Goal: Information Seeking & Learning: Learn about a topic

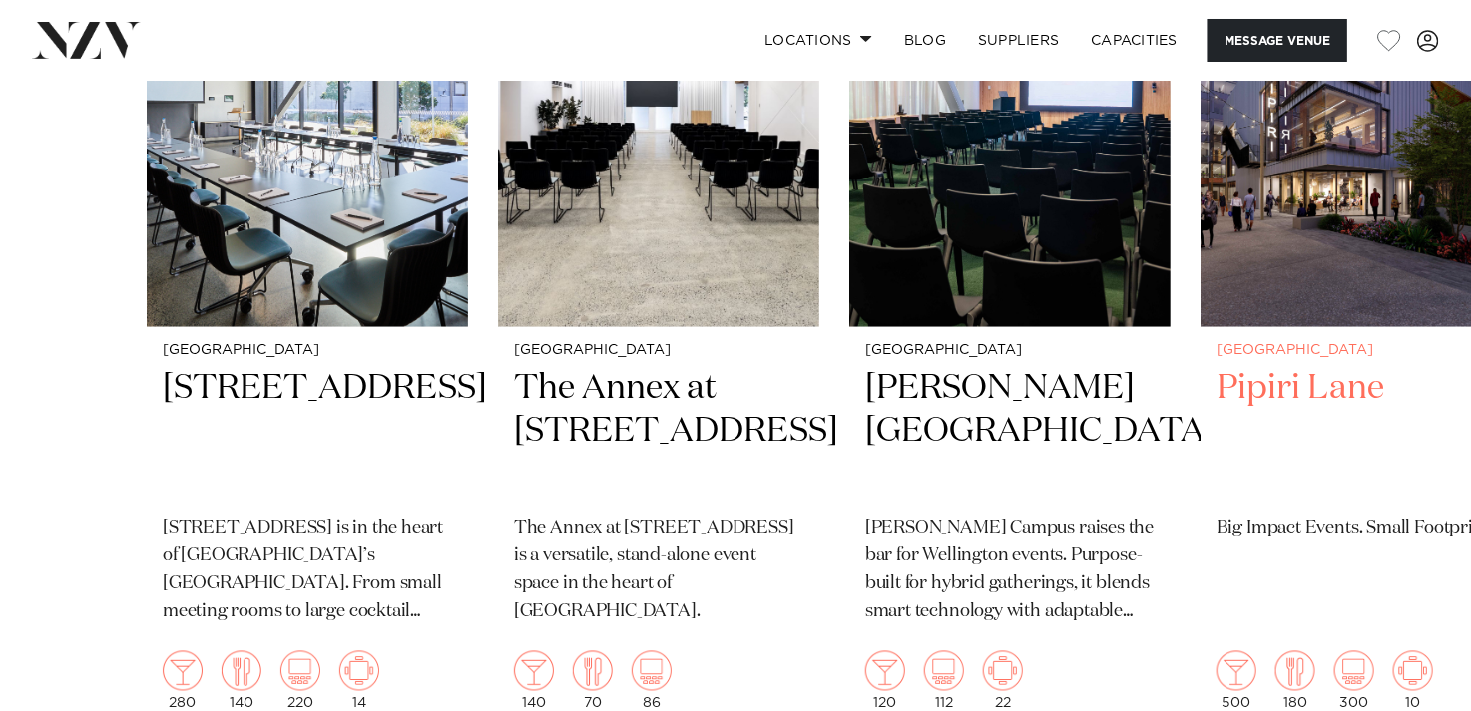
scroll to position [4989, 0]
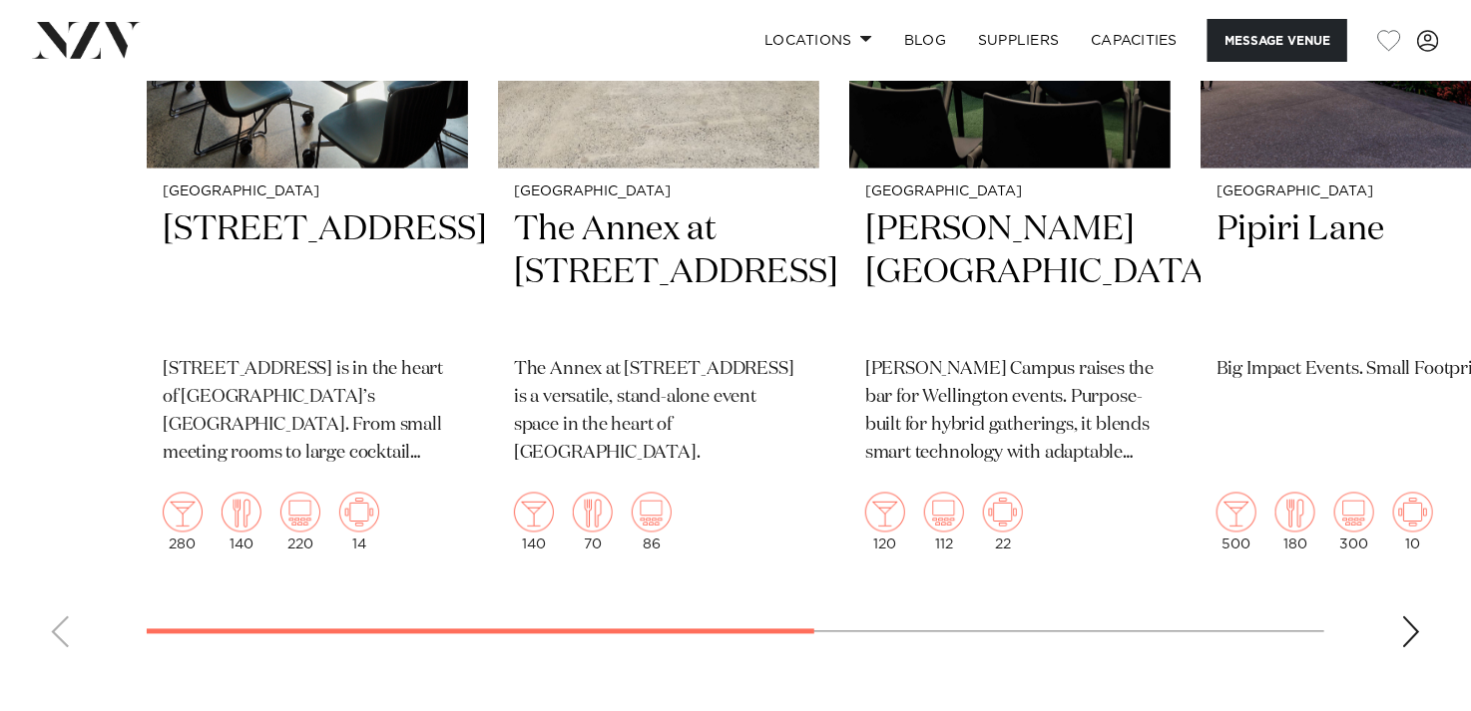
click at [1413, 625] on div "Next slide" at bounding box center [1411, 633] width 20 height 32
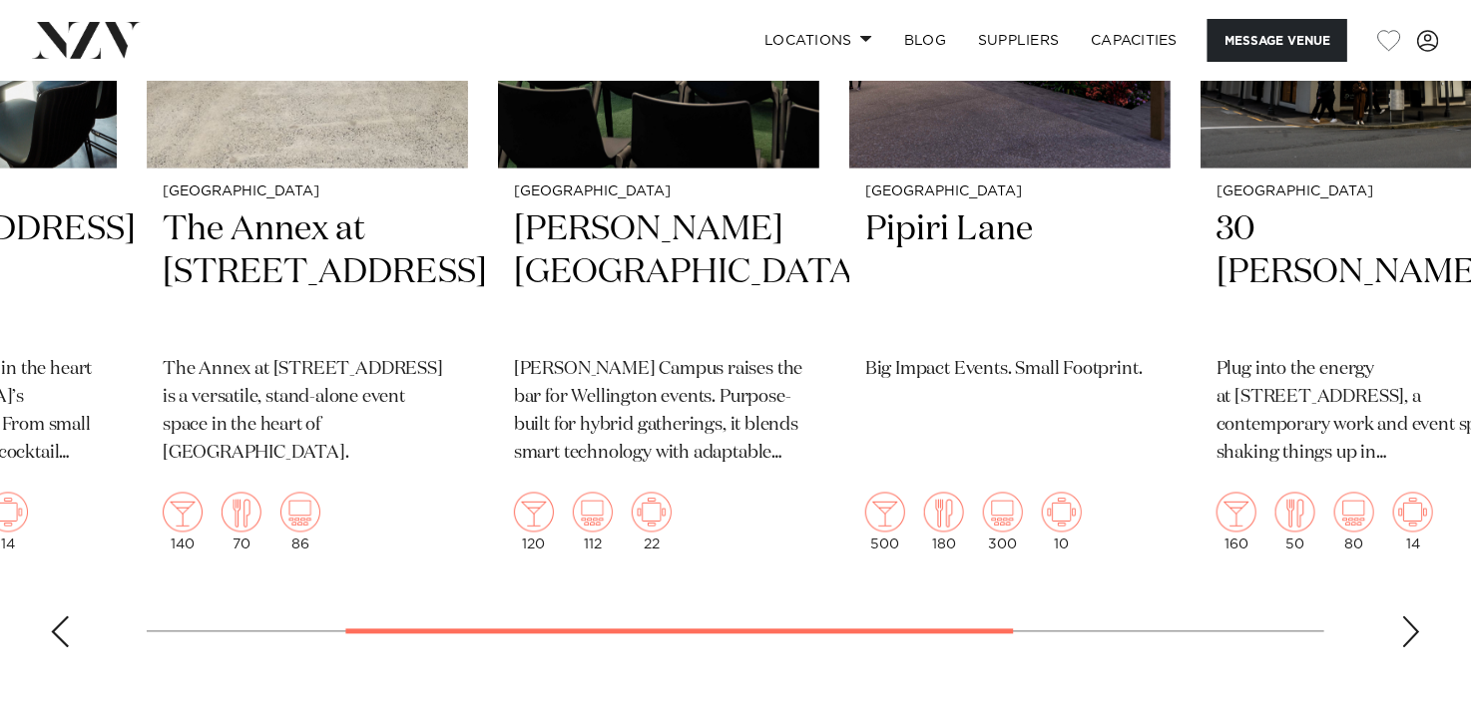
click at [1412, 628] on div "Next slide" at bounding box center [1411, 633] width 20 height 32
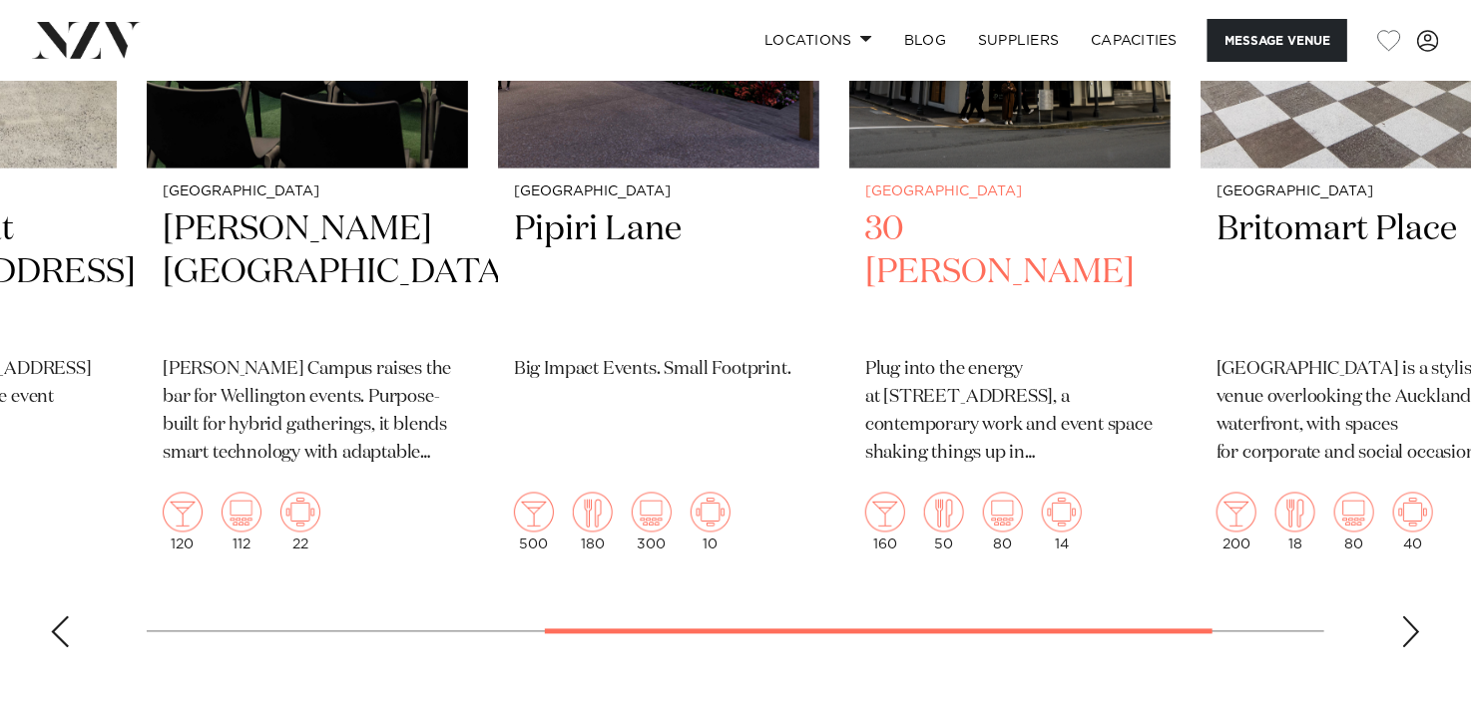
click at [1015, 208] on h2 "30 [PERSON_NAME]" at bounding box center [1009, 275] width 289 height 135
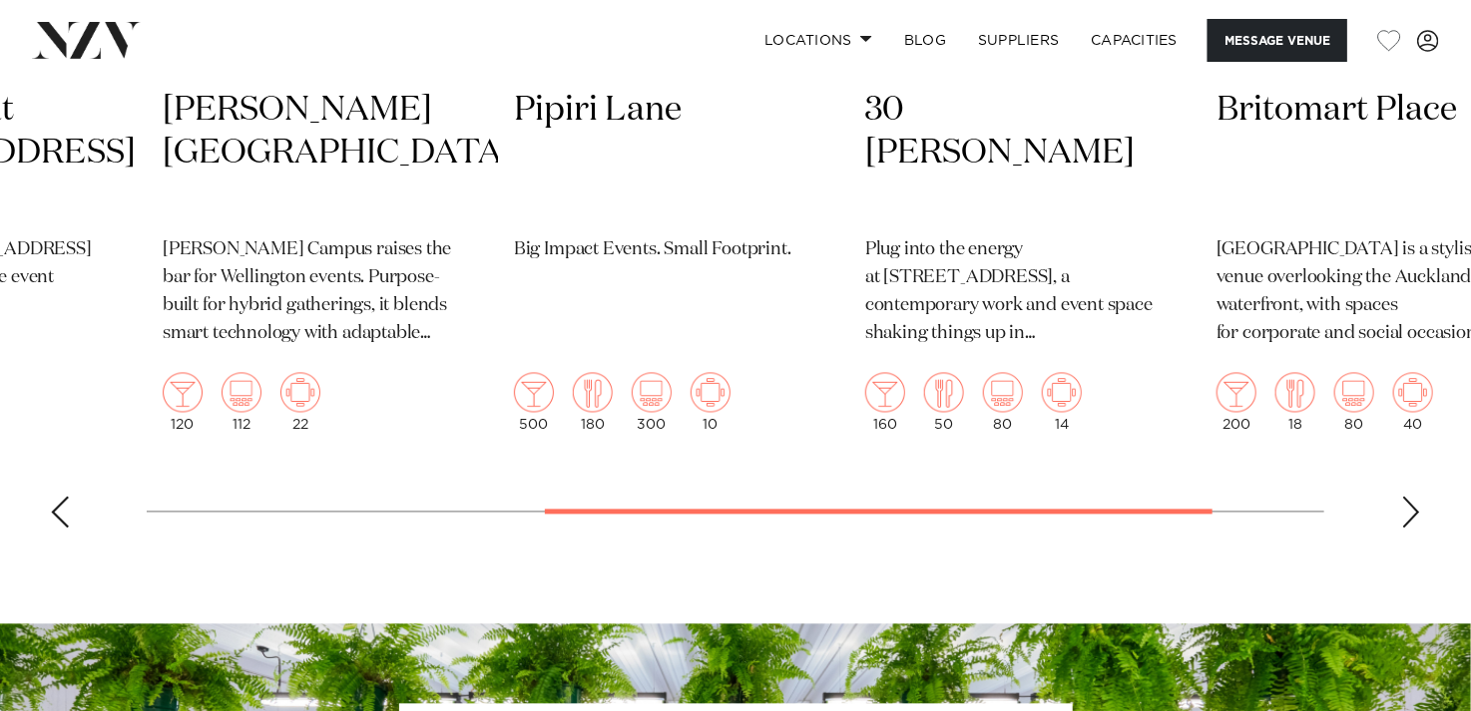
scroll to position [5108, 0]
click at [1422, 494] on swiper-container "Auckland 12 Madden Street 12 Madden Street is in the heart of Auckland’s Wynyar…" at bounding box center [735, 81] width 1471 height 927
click at [1416, 497] on div "Next slide" at bounding box center [1411, 513] width 20 height 32
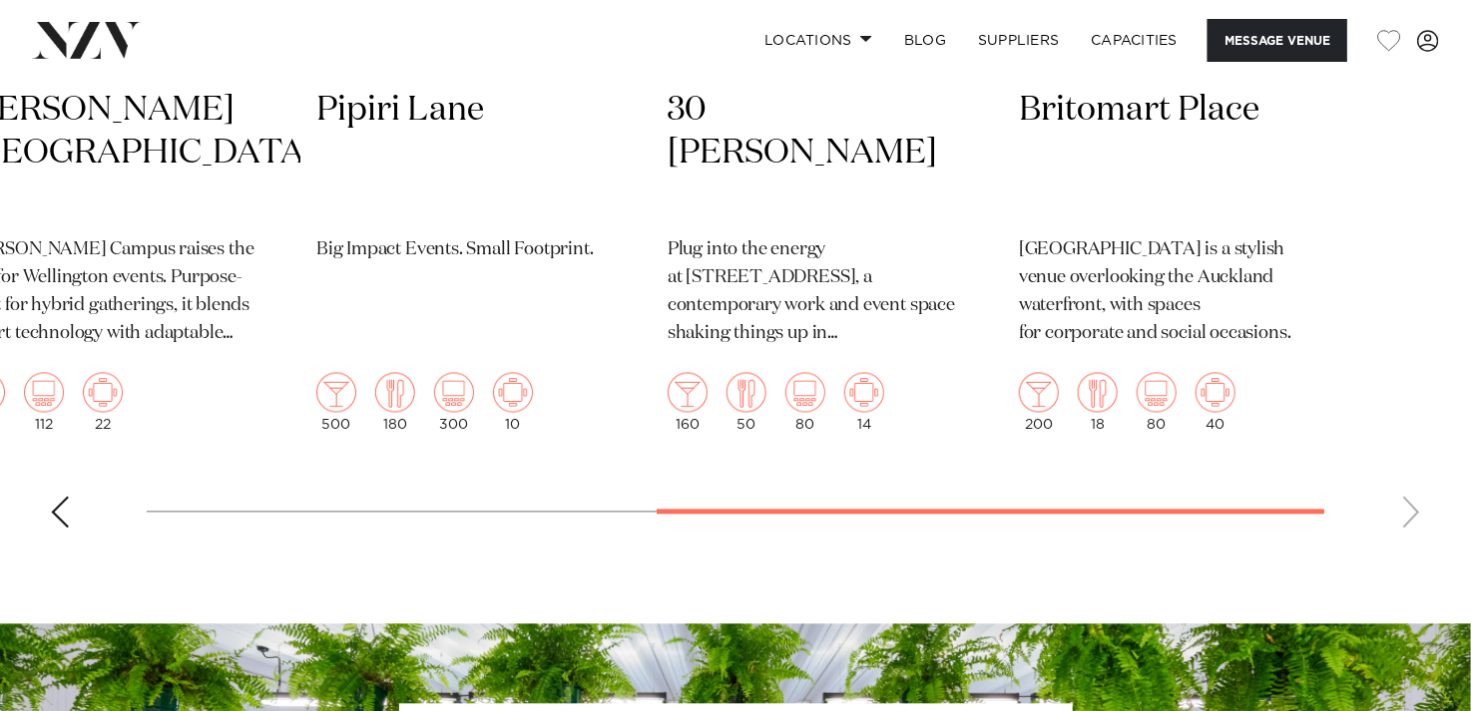
click at [1416, 487] on swiper-container "Auckland 12 Madden Street 12 Madden Street is in the heart of Auckland’s Wynyar…" at bounding box center [735, 81] width 1471 height 927
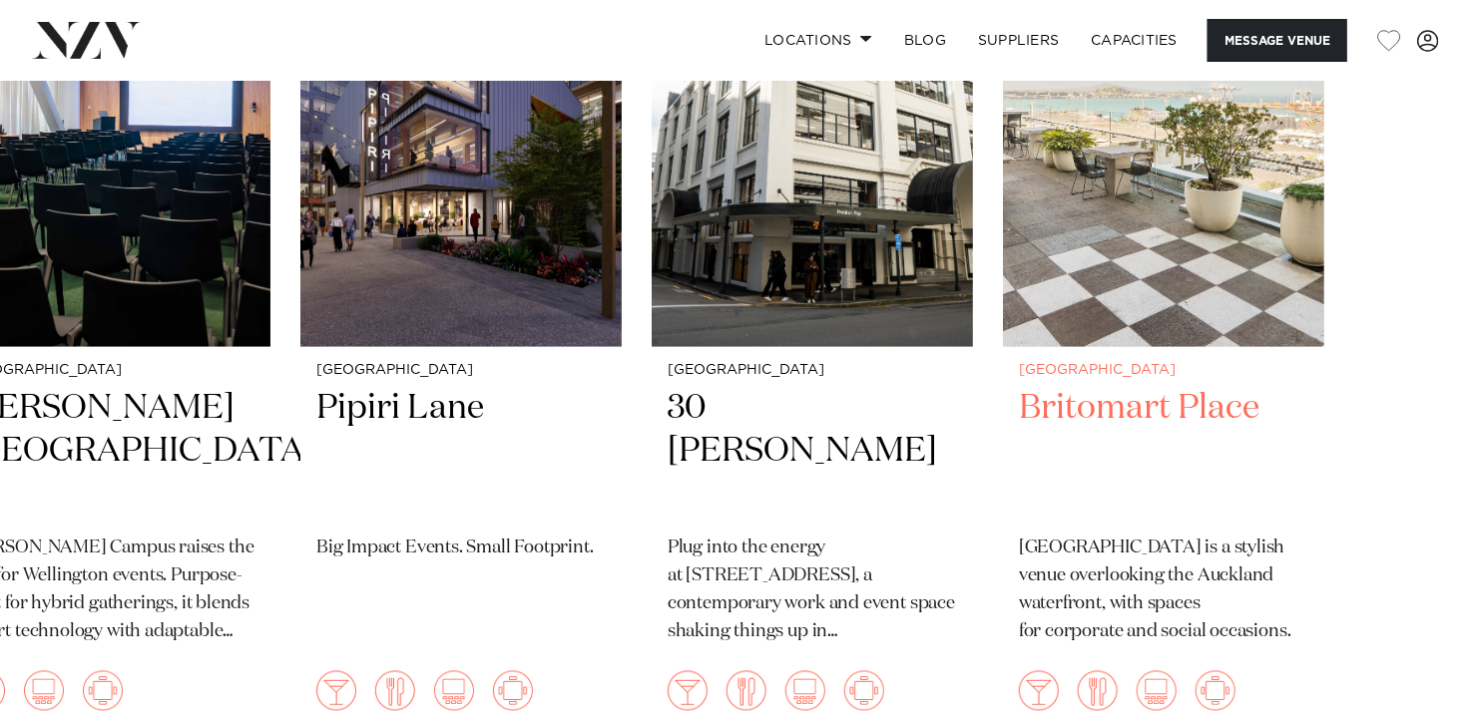
scroll to position [4809, 0]
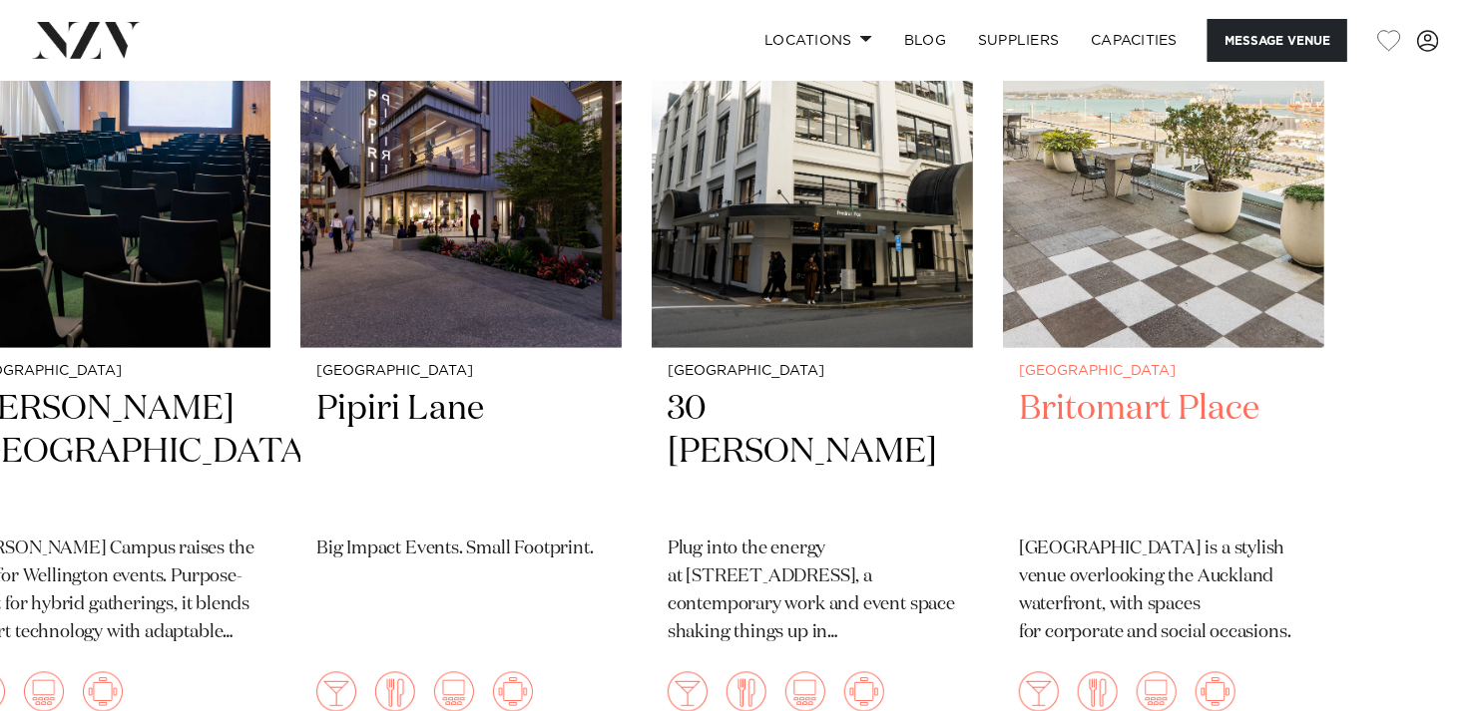
click at [1218, 391] on h2 "Britomart Place" at bounding box center [1163, 454] width 289 height 135
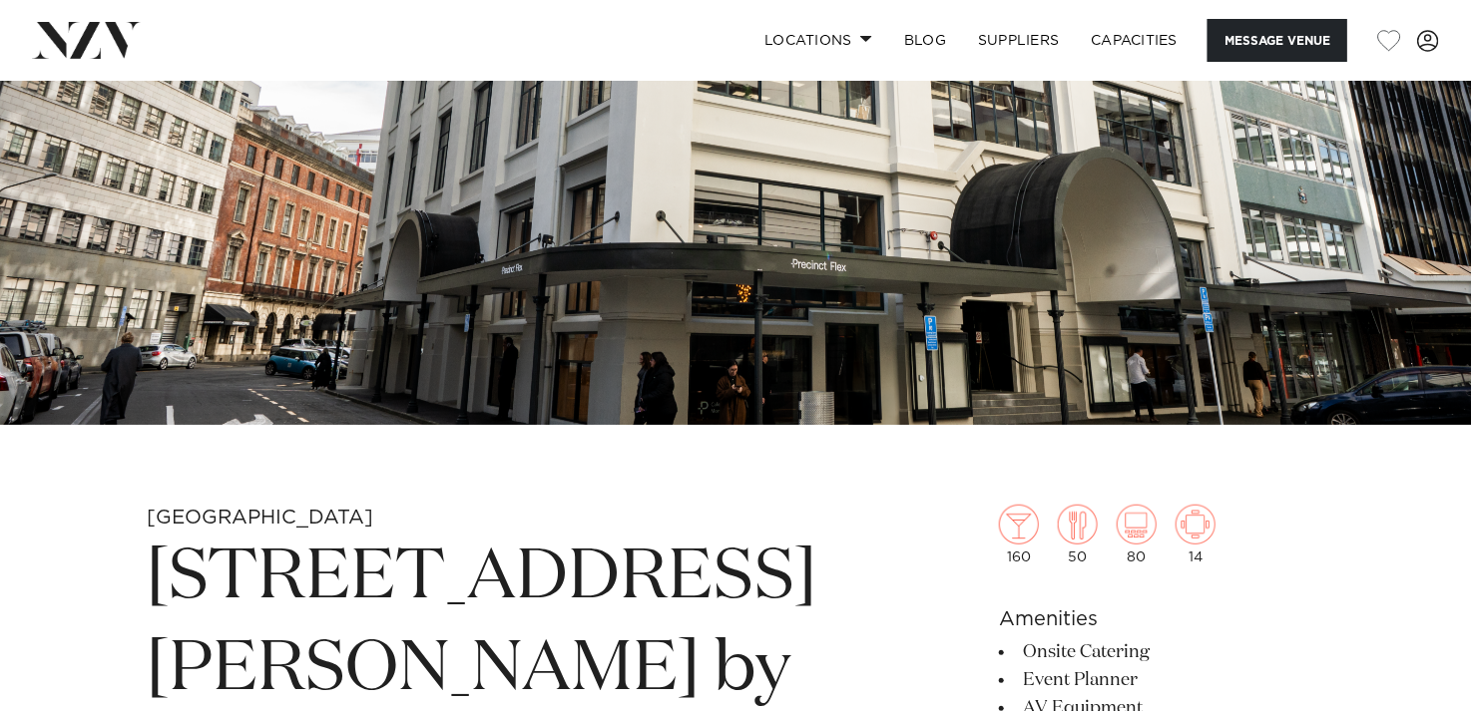
scroll to position [200, 0]
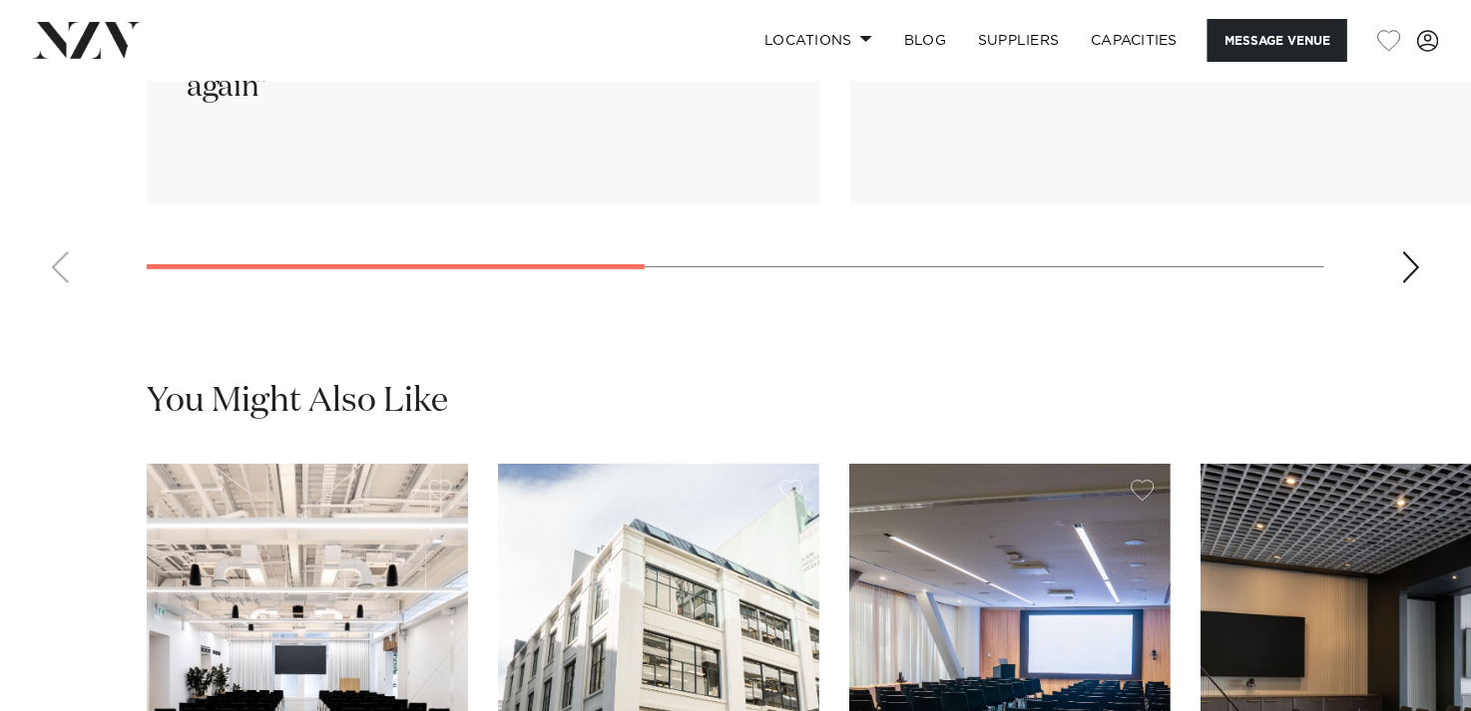
scroll to position [3592, 0]
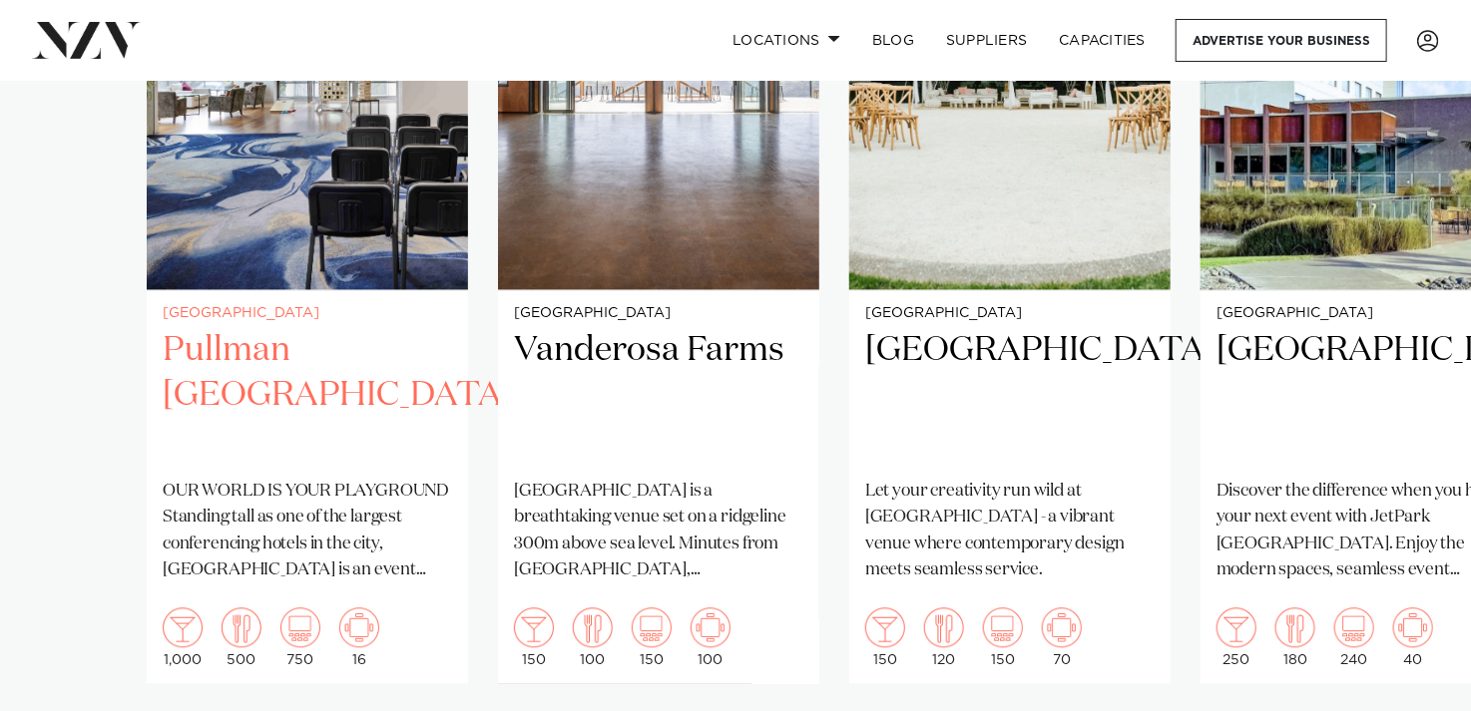
scroll to position [1796, 0]
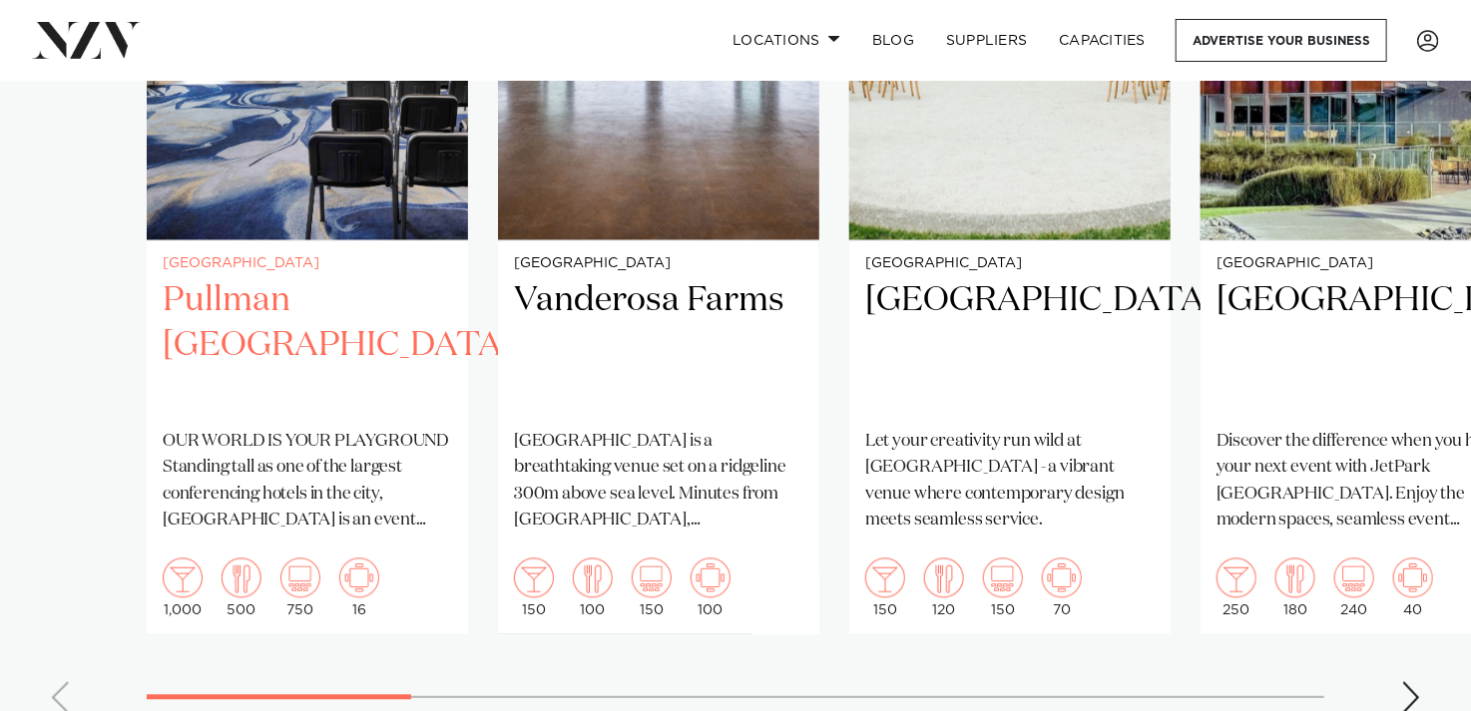
click at [332, 278] on h2 "Pullman Auckland" at bounding box center [307, 345] width 289 height 135
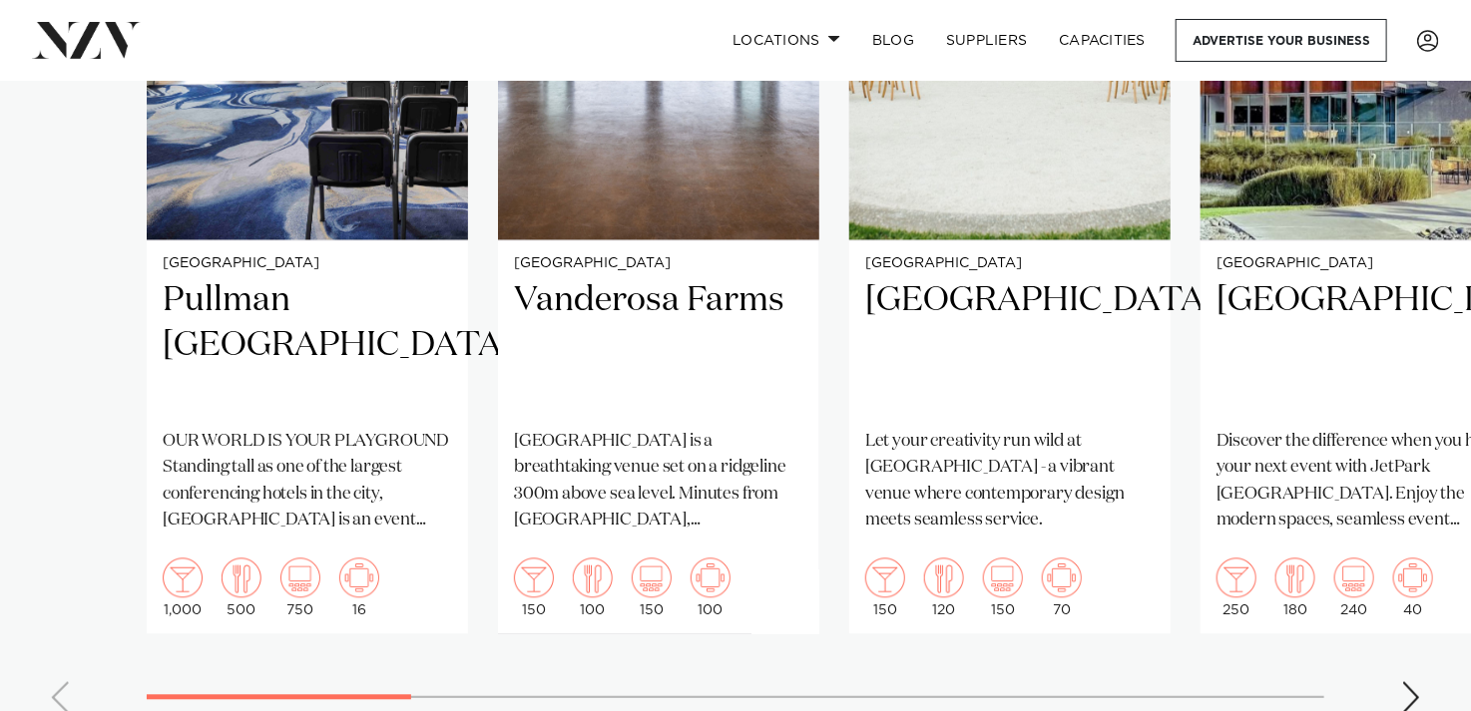
click at [1412, 681] on div "Next slide" at bounding box center [1411, 697] width 20 height 32
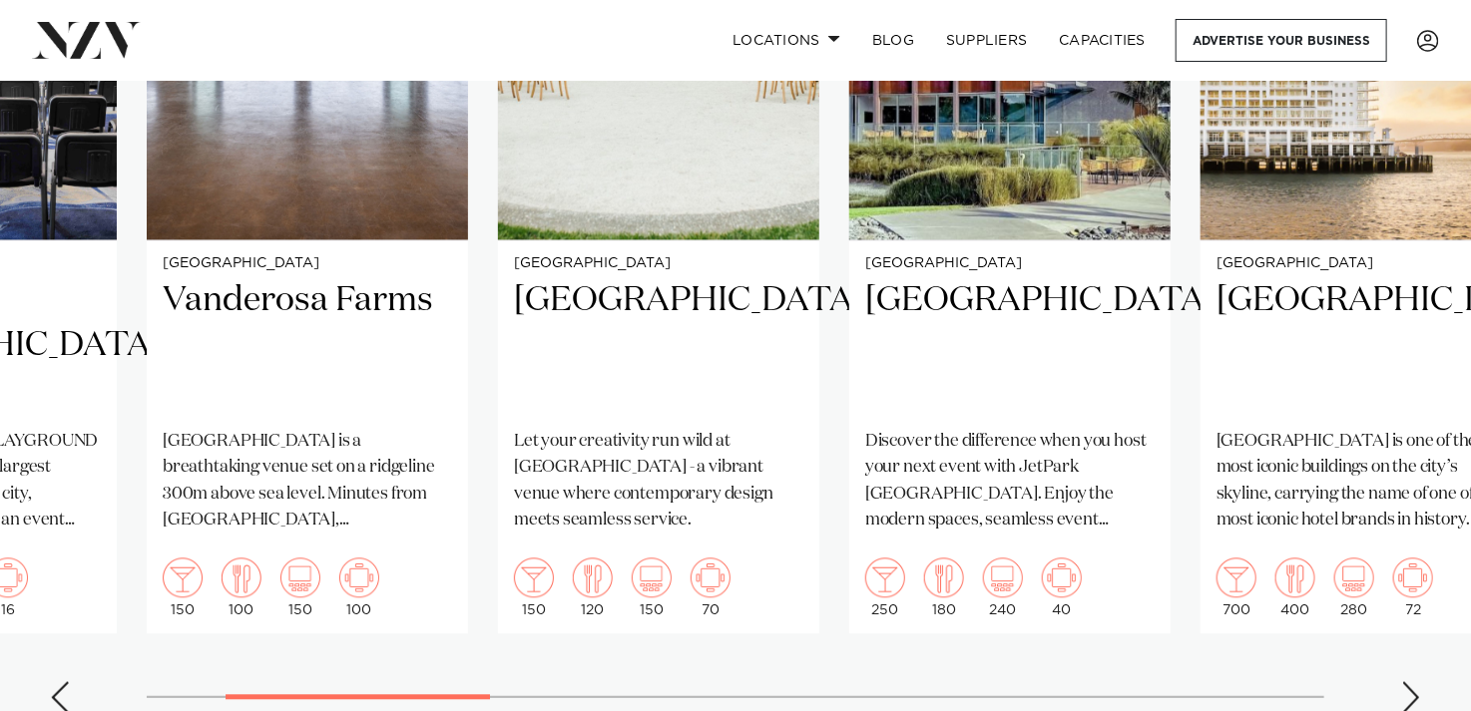
click at [1411, 681] on div "Next slide" at bounding box center [1411, 697] width 20 height 32
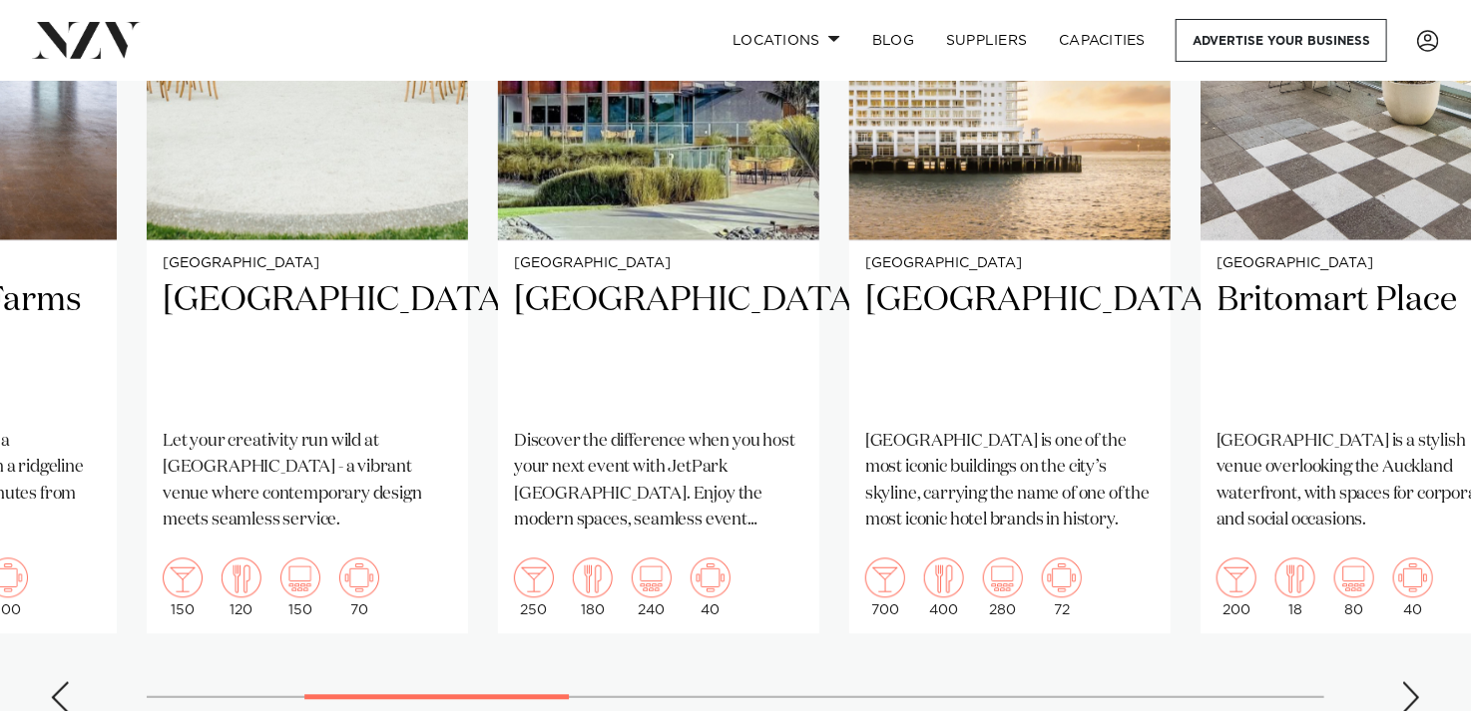
click at [1402, 681] on div "Next slide" at bounding box center [1411, 697] width 20 height 32
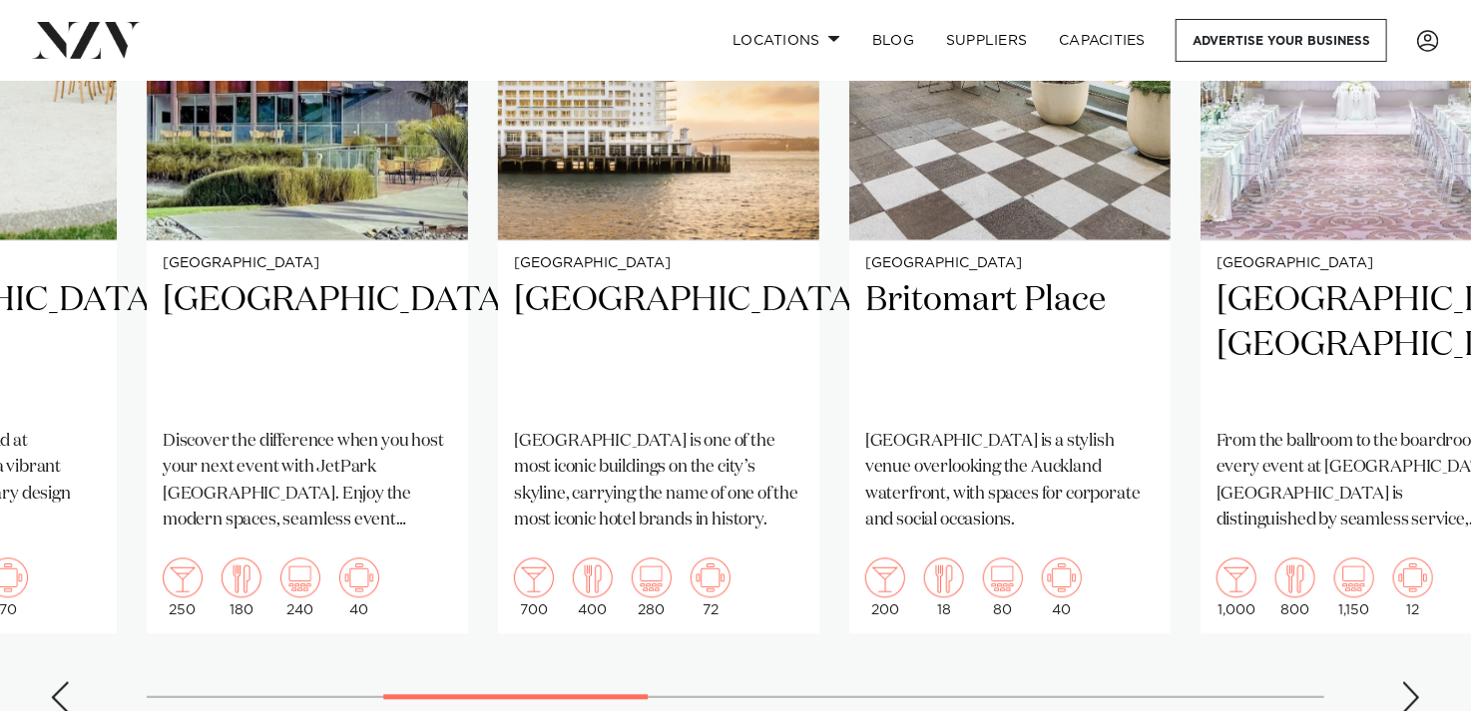
click at [1403, 681] on div "Next slide" at bounding box center [1411, 697] width 20 height 32
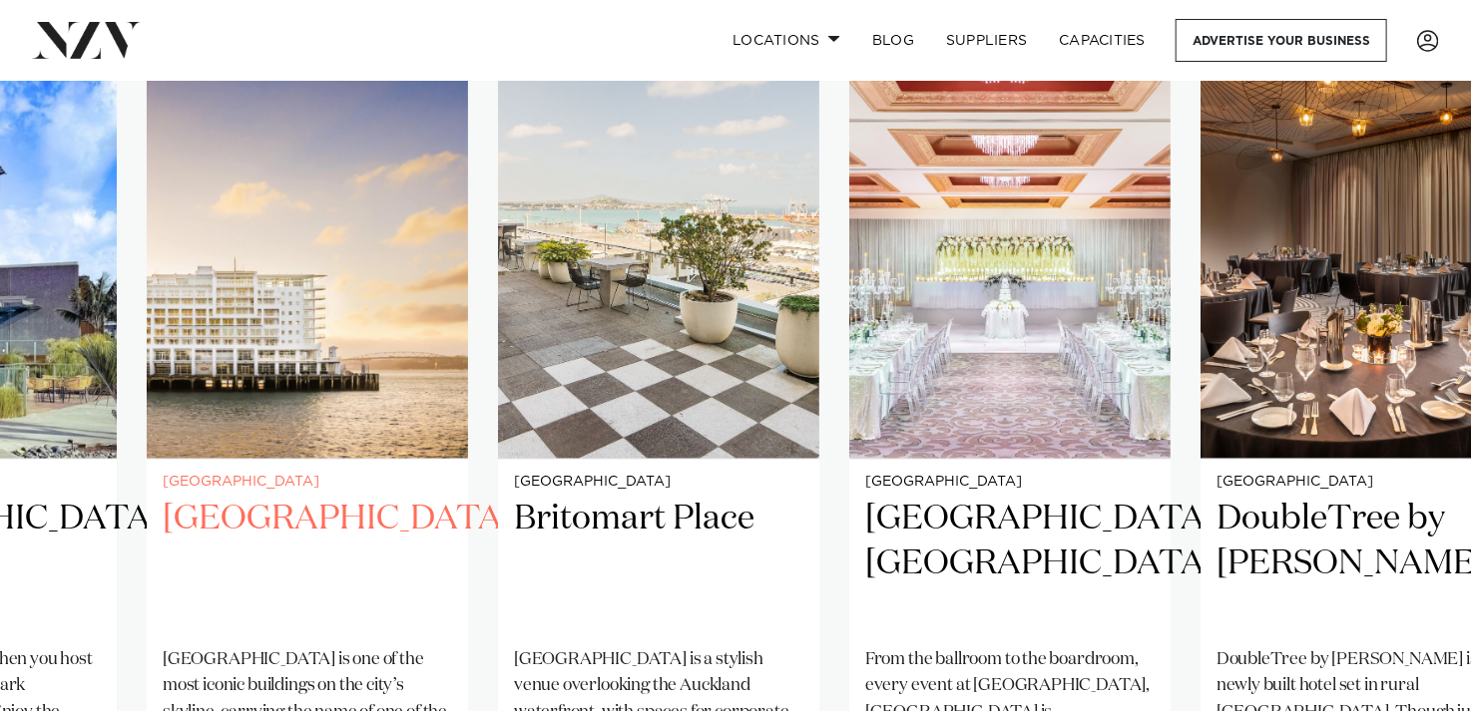
scroll to position [1696, 0]
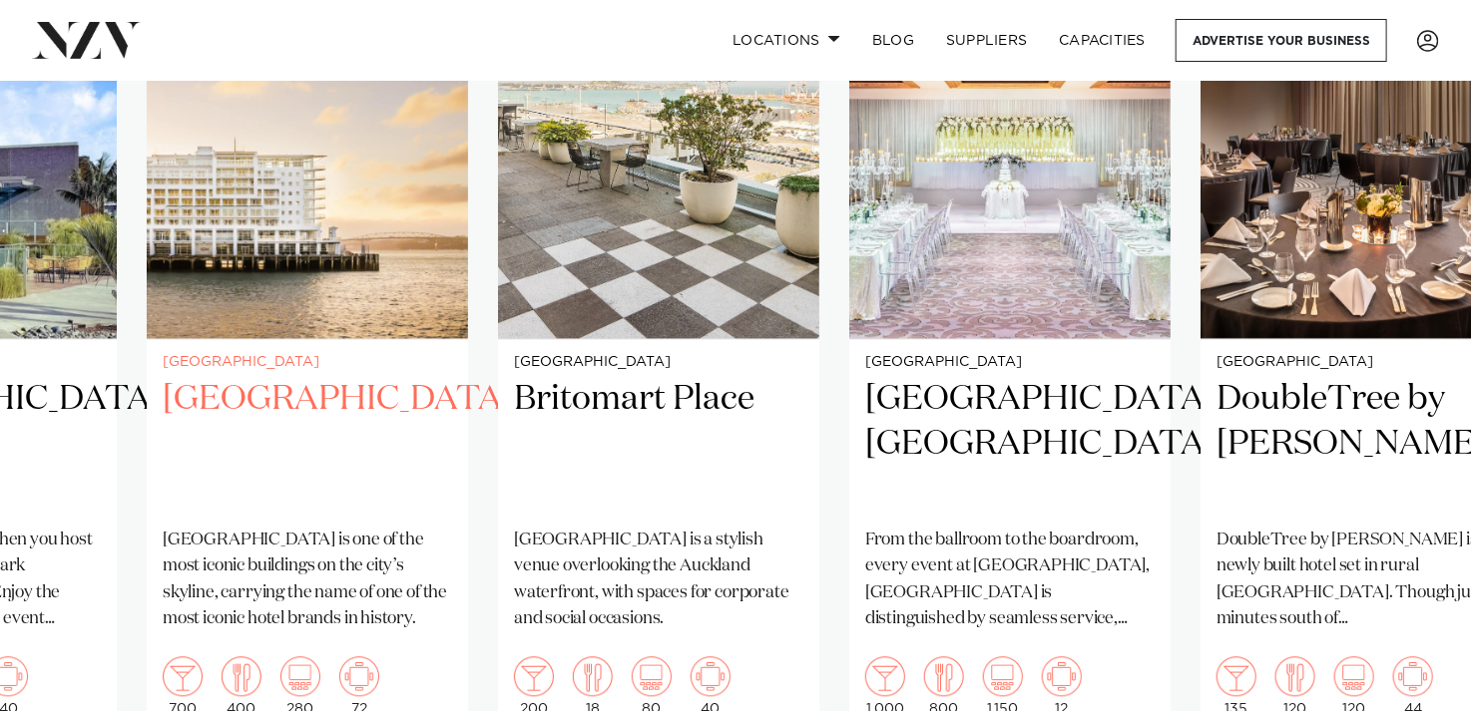
click at [312, 378] on h2 "[GEOGRAPHIC_DATA]" at bounding box center [307, 445] width 289 height 135
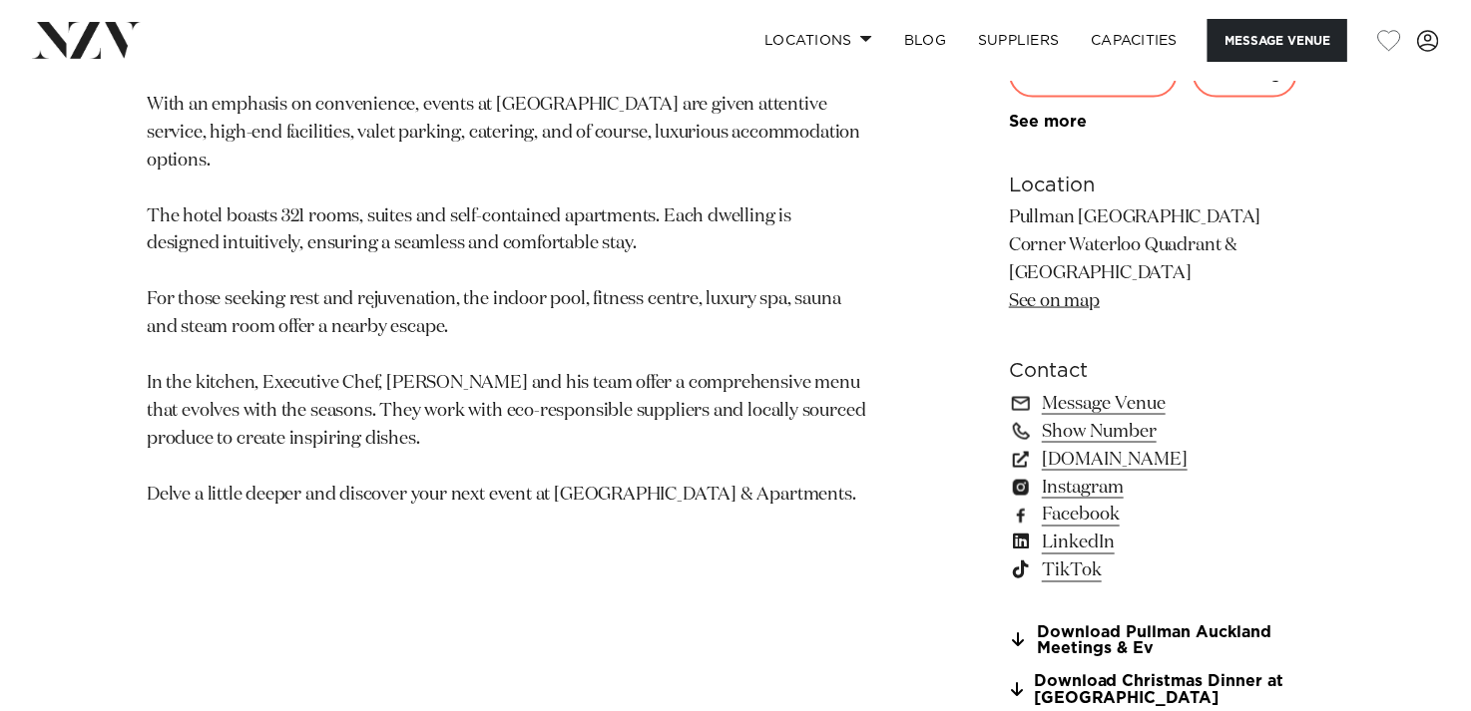
scroll to position [1297, 0]
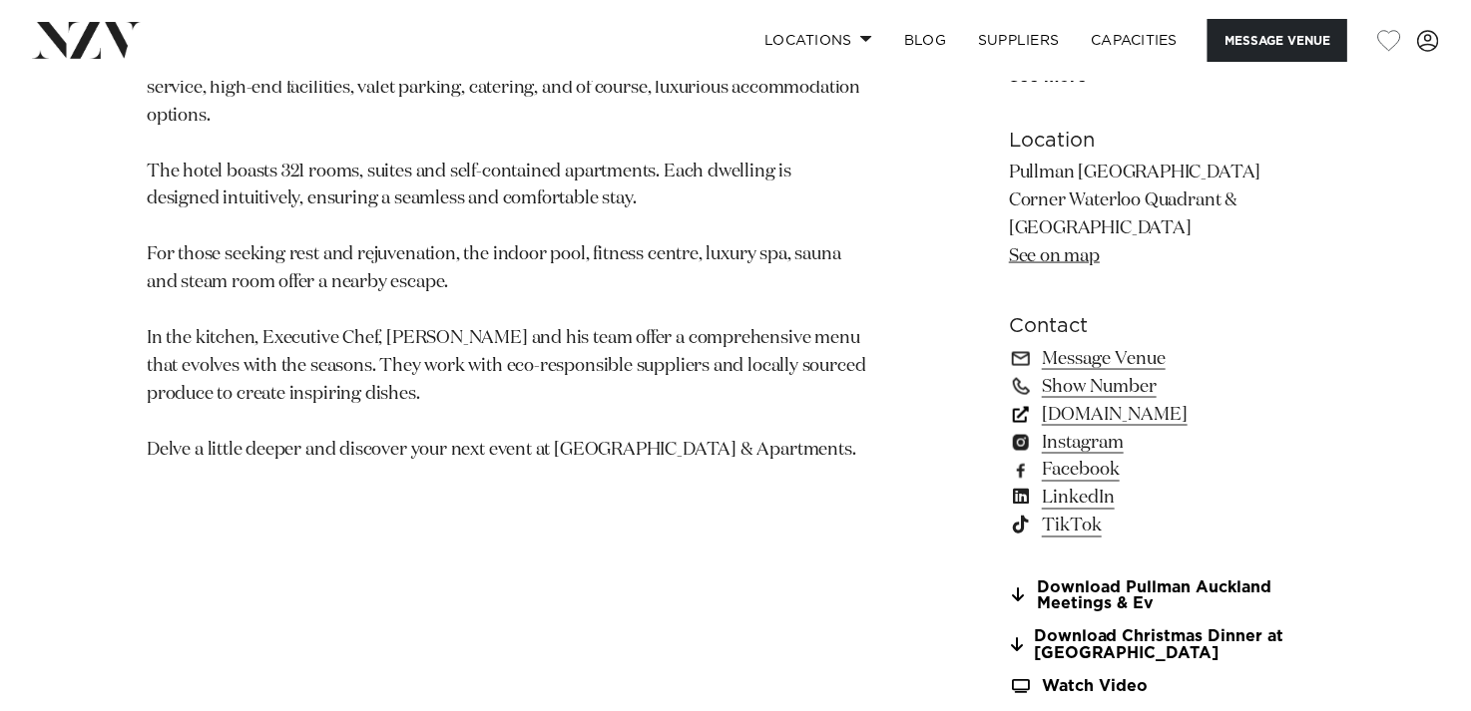
click at [1128, 408] on link "www.pullmanauckland.co.nz" at bounding box center [1166, 415] width 315 height 28
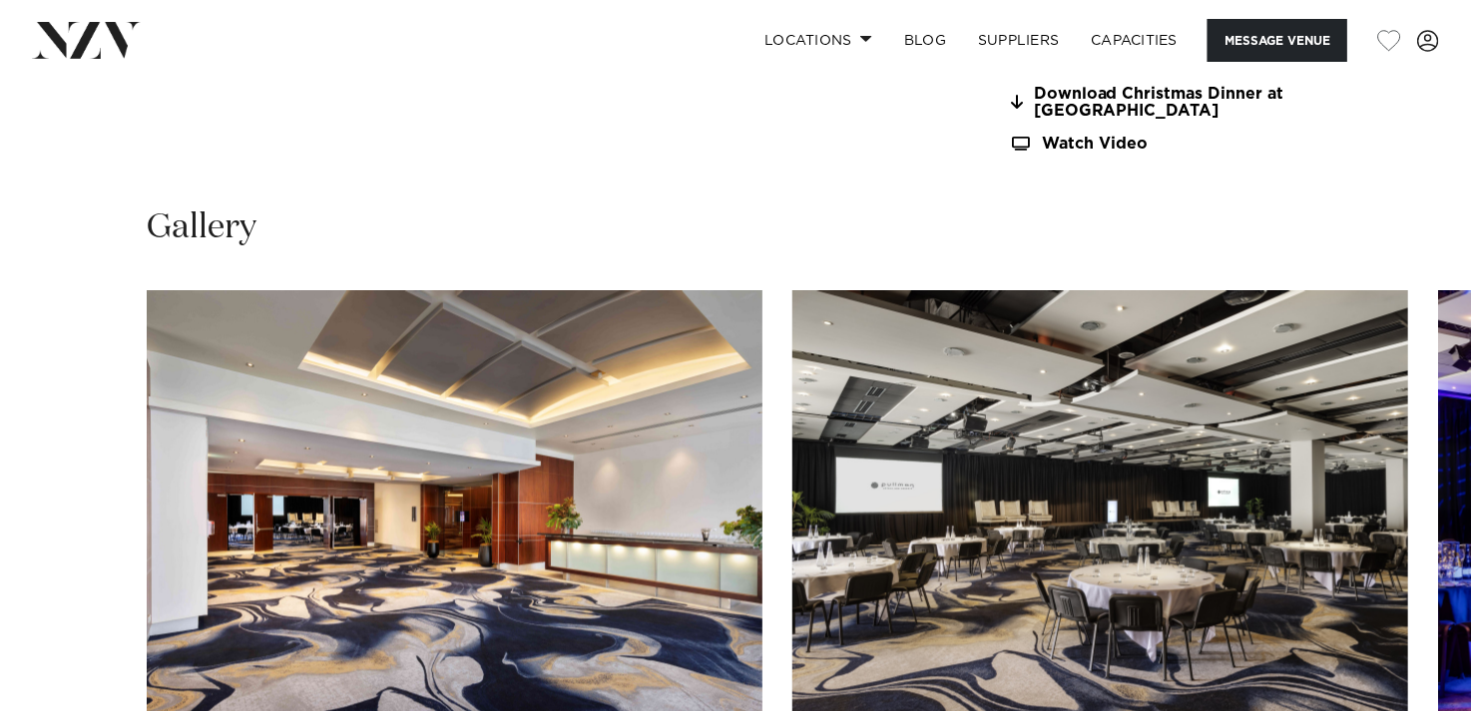
scroll to position [2395, 0]
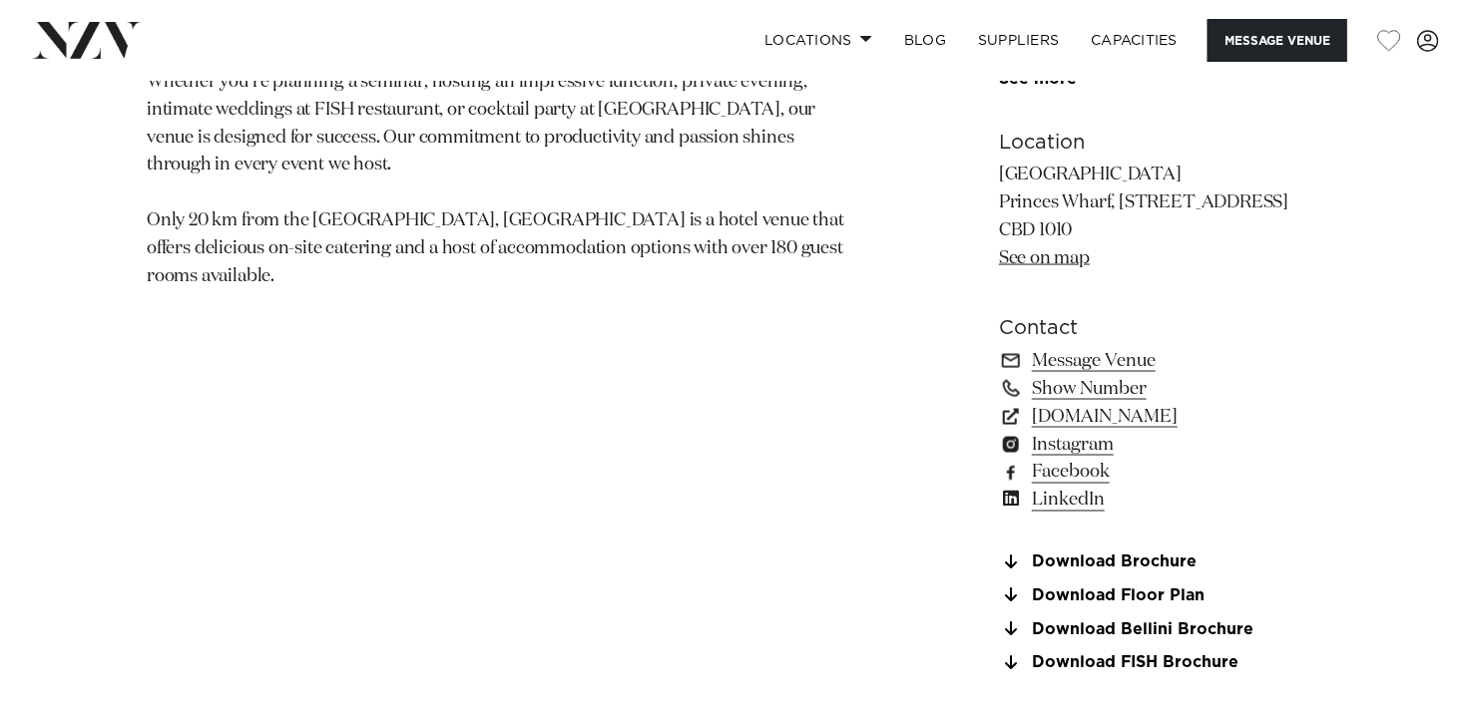
scroll to position [1297, 0]
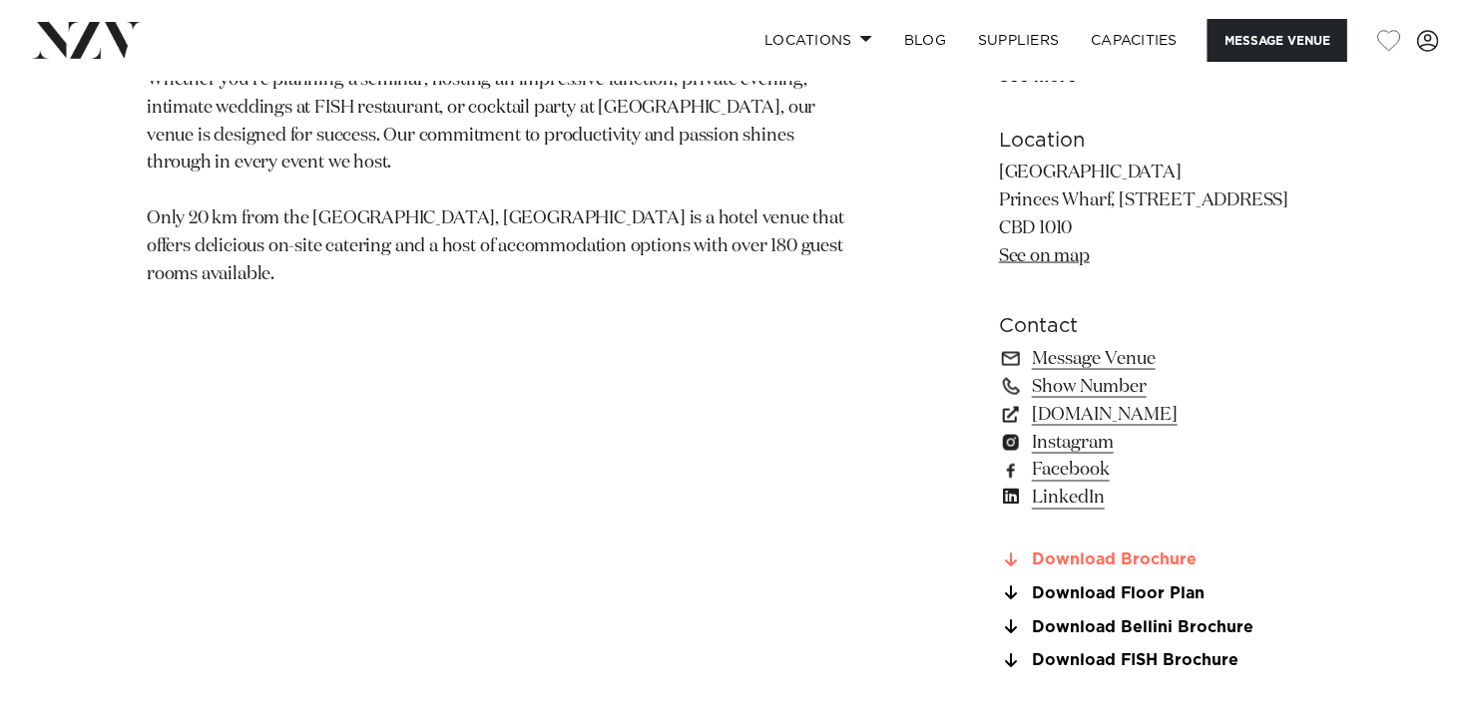
click at [1085, 553] on link "Download Brochure" at bounding box center [1161, 562] width 325 height 18
click at [1114, 414] on link "[DOMAIN_NAME]" at bounding box center [1161, 415] width 325 height 28
